Goal: Transaction & Acquisition: Purchase product/service

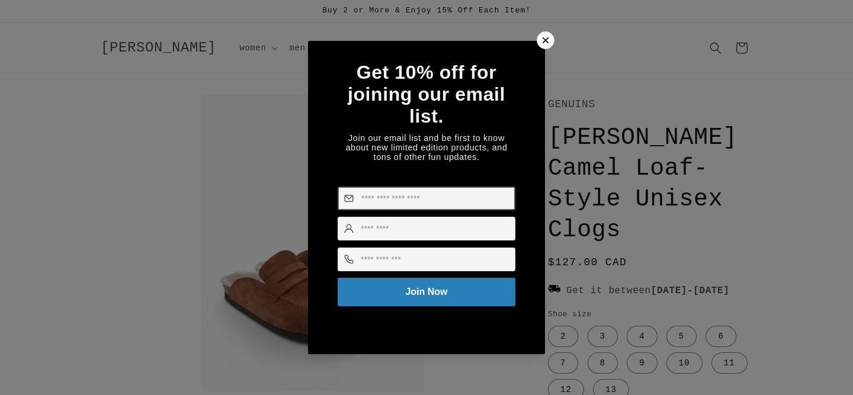
click at [387, 203] on input at bounding box center [427, 199] width 178 height 24
type input "**********"
type input "********"
type input "**********"
click at [431, 309] on div "**********" at bounding box center [426, 197] width 195 height 271
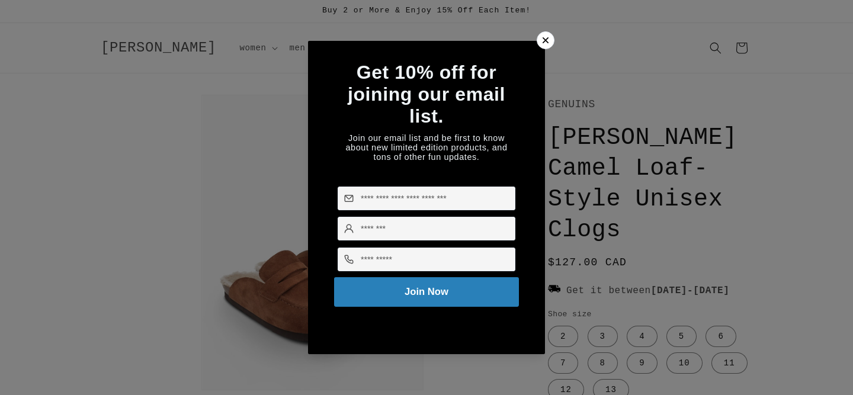
click at [437, 300] on button "Join Now" at bounding box center [426, 292] width 185 height 30
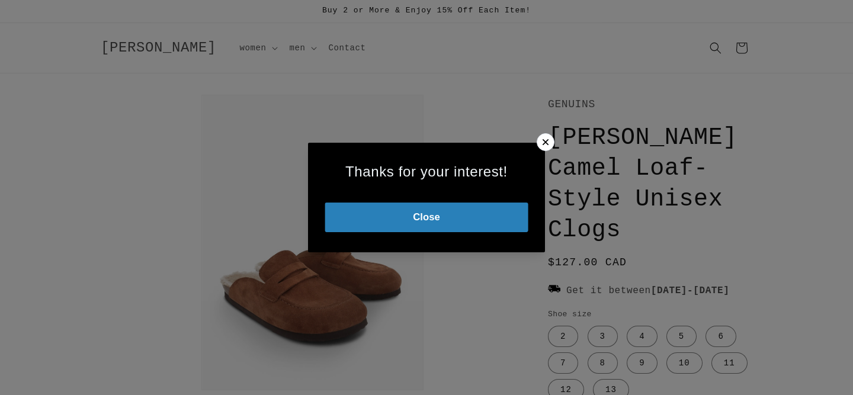
click at [440, 220] on button "Close" at bounding box center [426, 218] width 203 height 30
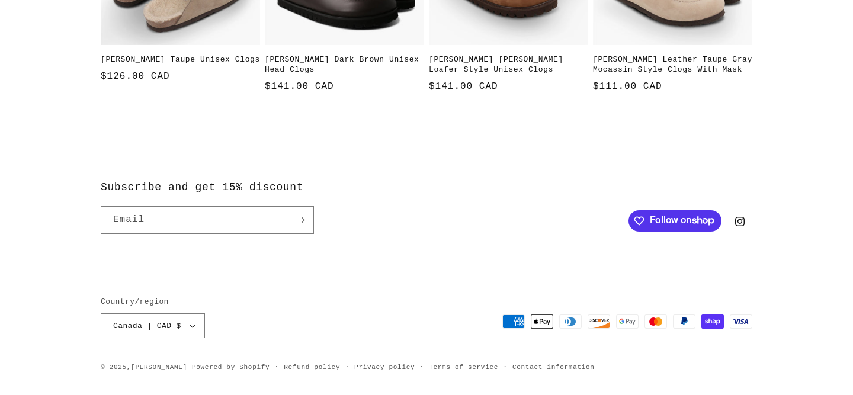
scroll to position [1114, 0]
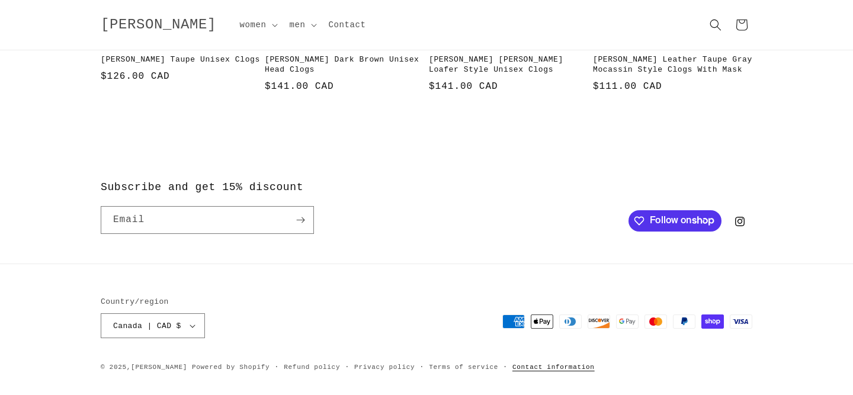
click at [526, 370] on link "Contact information" at bounding box center [553, 367] width 82 height 11
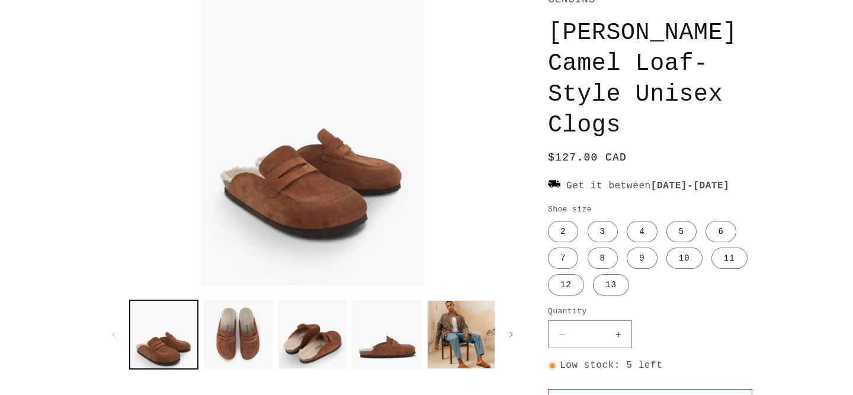
scroll to position [104, 0]
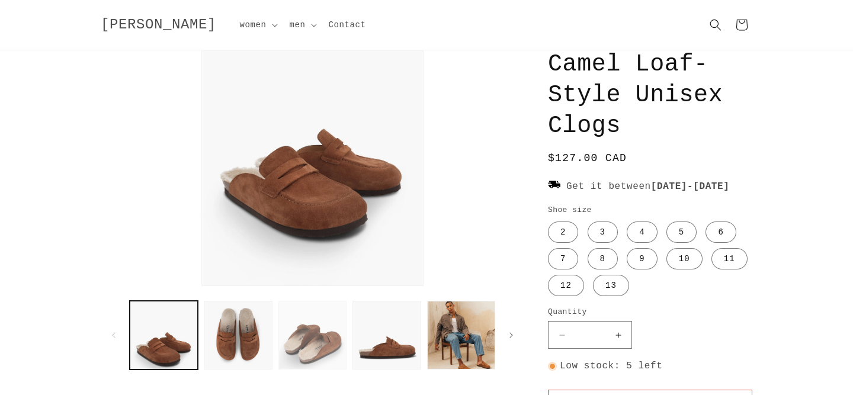
click at [308, 351] on button "Load image 3 in gallery view" at bounding box center [312, 335] width 68 height 68
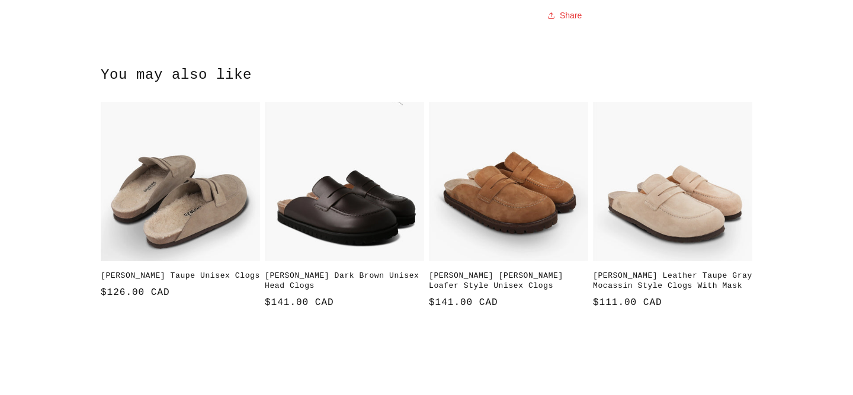
scroll to position [906, 0]
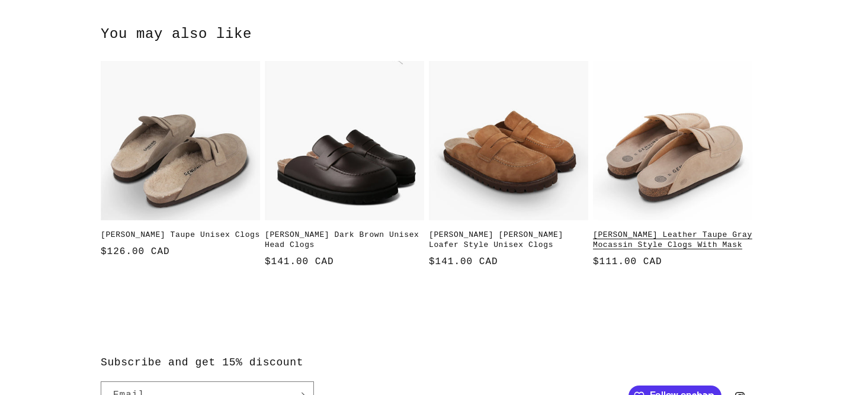
click at [663, 230] on link "Lois Velour Leather Taupe Gray Mocassin Style Clogs With Mask" at bounding box center [672, 240] width 159 height 20
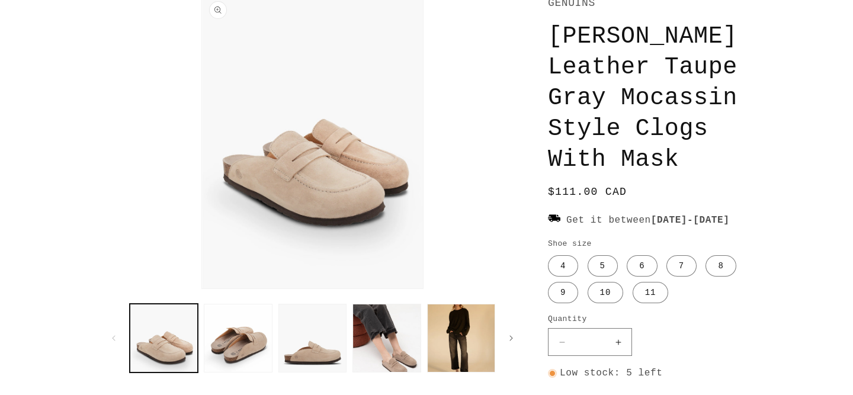
scroll to position [104, 0]
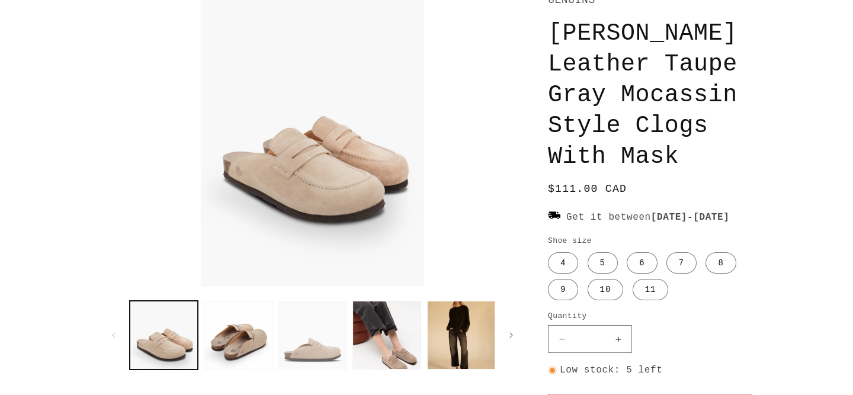
click at [317, 358] on button "Load image 3 in gallery view" at bounding box center [312, 335] width 68 height 68
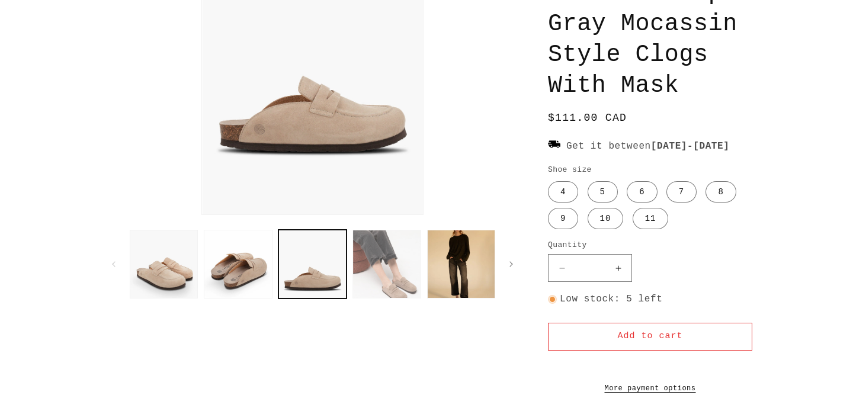
click at [390, 280] on button "Load image 4 in gallery view" at bounding box center [386, 264] width 68 height 68
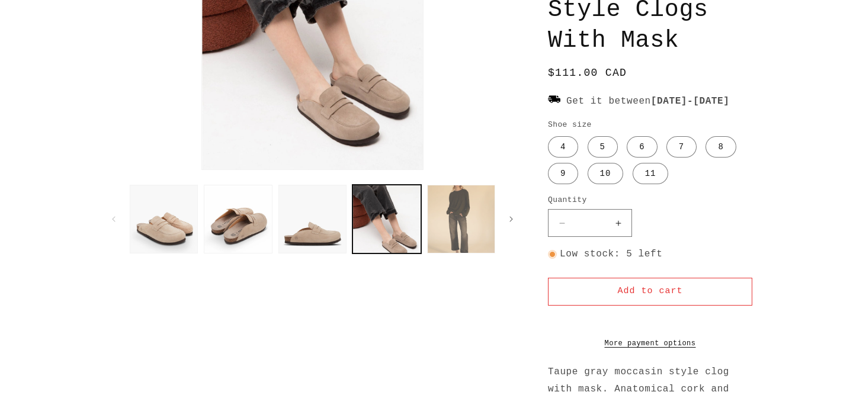
click at [473, 211] on button "Load image 5 in gallery view" at bounding box center [461, 219] width 68 height 68
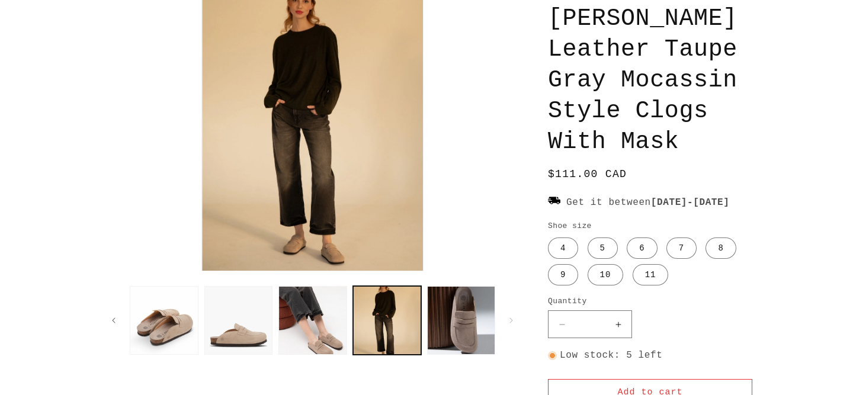
scroll to position [127, 0]
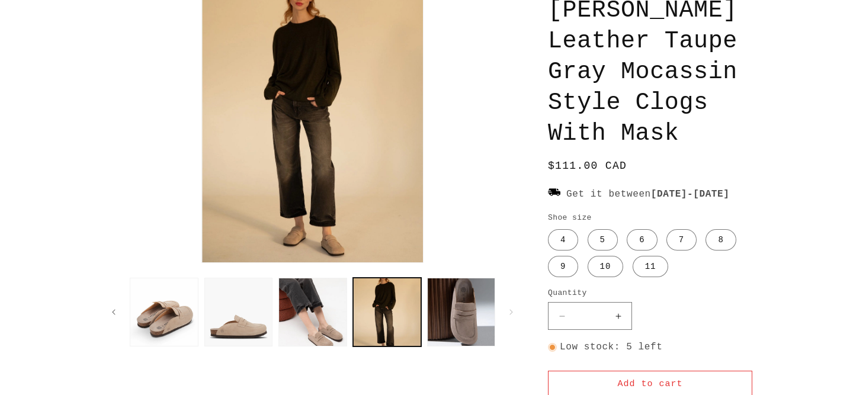
click at [347, 251] on img "Gallery Viewer" at bounding box center [312, 115] width 221 height 294
click at [338, 252] on img "Gallery Viewer" at bounding box center [312, 115] width 221 height 294
click at [705, 251] on label "8 Variant sold out or unavailable" at bounding box center [720, 239] width 30 height 21
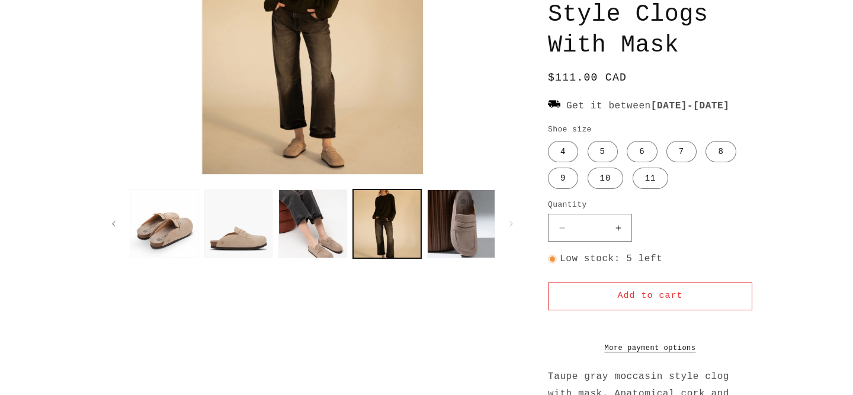
scroll to position [223, 0]
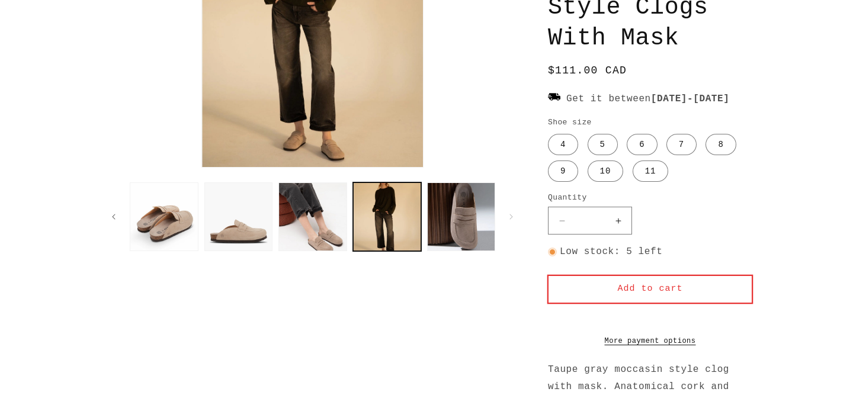
click at [660, 303] on button "Add to cart" at bounding box center [650, 289] width 204 height 28
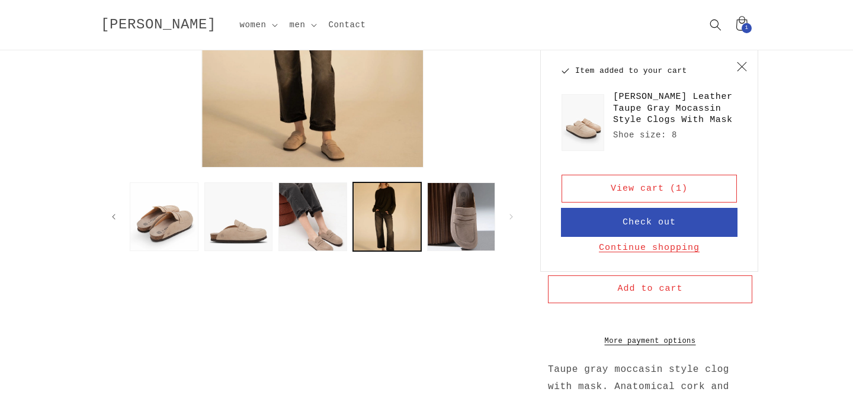
click at [676, 218] on button "Check out" at bounding box center [649, 222] width 175 height 28
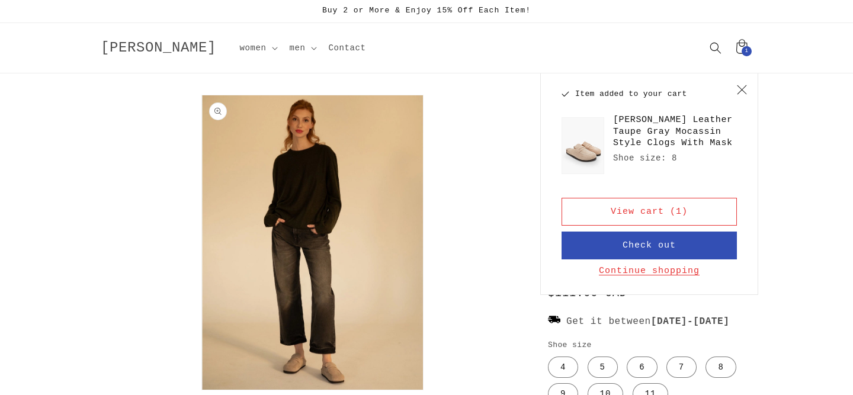
scroll to position [0, 0]
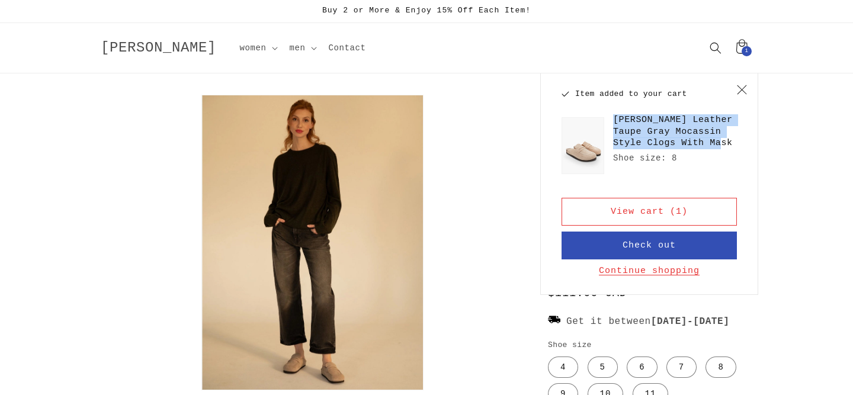
drag, startPoint x: 614, startPoint y: 118, endPoint x: 736, endPoint y: 142, distance: 124.3
click at [736, 142] on h3 "Lois Velour Leather Taupe Gray Mocassin Style Clogs With Mask" at bounding box center [675, 131] width 124 height 35
copy h3 "Lois Velour Leather Taupe Gray Mocassin Style Clogs With Mask"
